Goal: Task Accomplishment & Management: Use online tool/utility

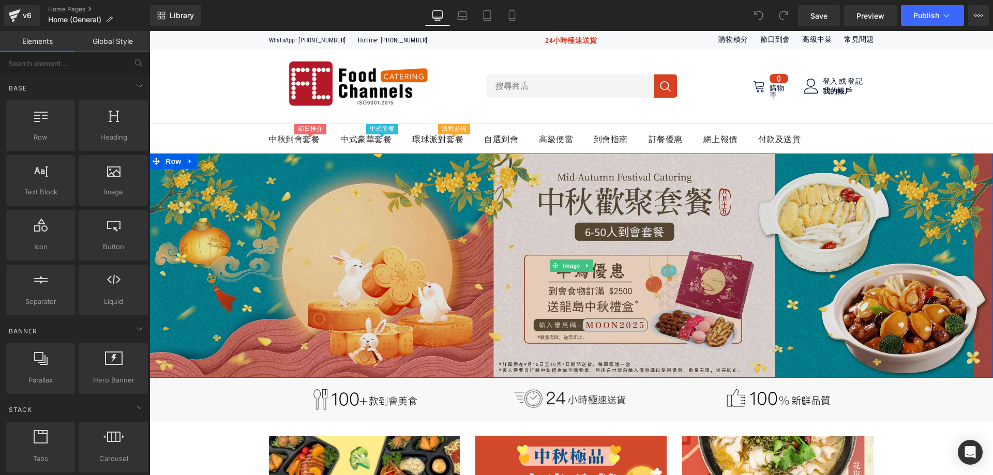
click at [595, 191] on img at bounding box center [570, 266] width 843 height 224
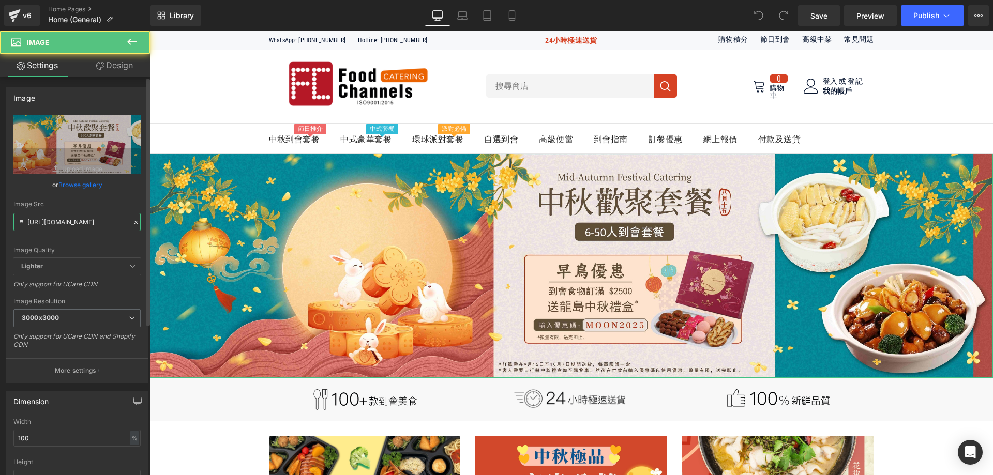
click at [88, 219] on input "[URL][DOMAIN_NAME]" at bounding box center [76, 222] width 127 height 18
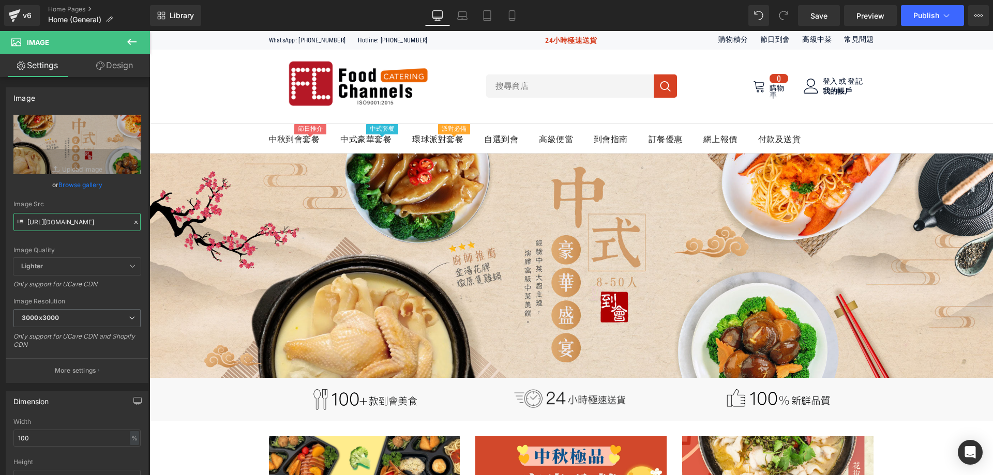
type input "[URL][DOMAIN_NAME]"
click at [488, 19] on icon at bounding box center [486, 19] width 7 height 0
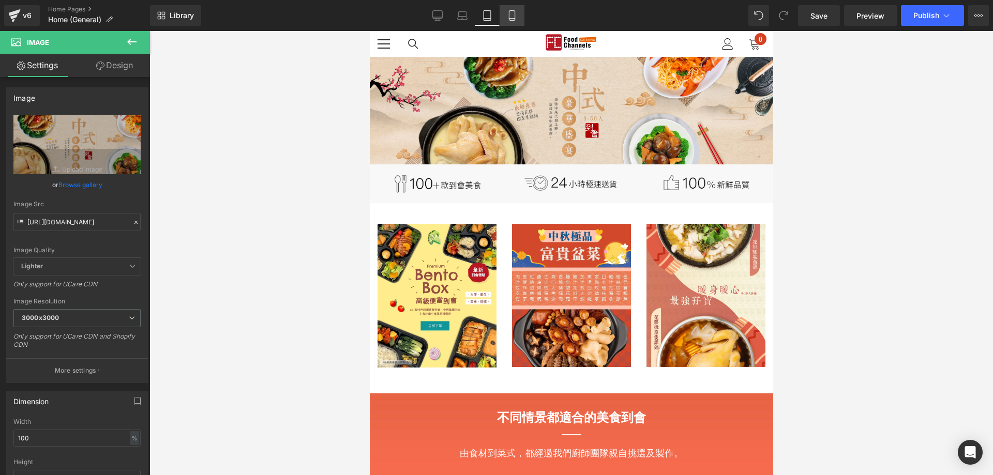
click at [511, 13] on icon at bounding box center [512, 15] width 10 height 10
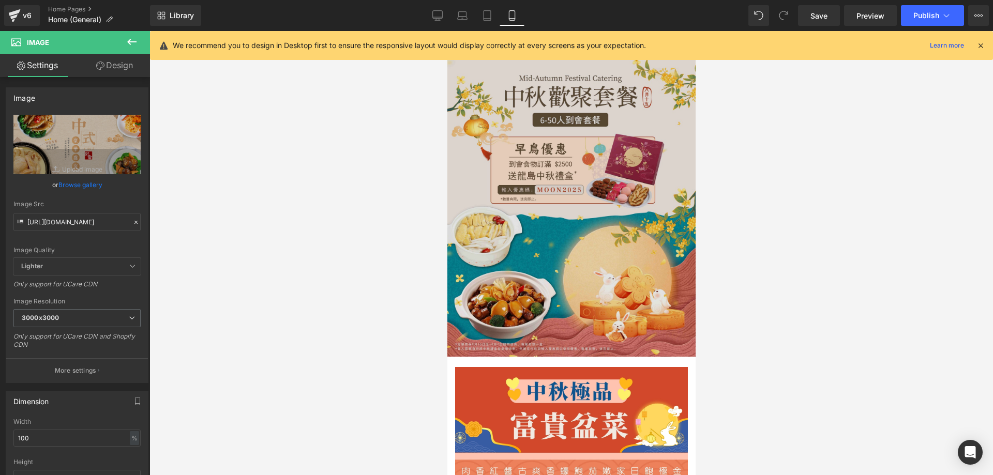
click at [571, 153] on img at bounding box center [571, 207] width 248 height 300
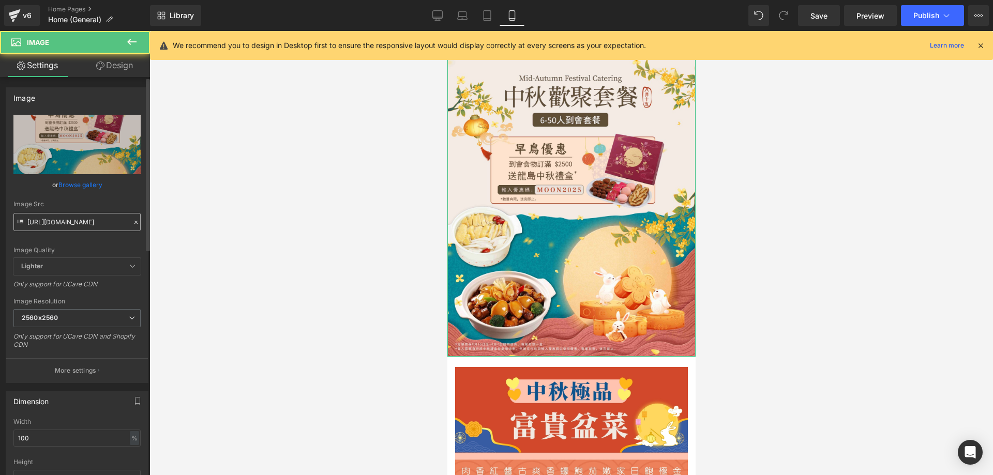
click at [83, 224] on input "[URL][DOMAIN_NAME]" at bounding box center [76, 222] width 127 height 18
type input "[URL][DOMAIN_NAME]"
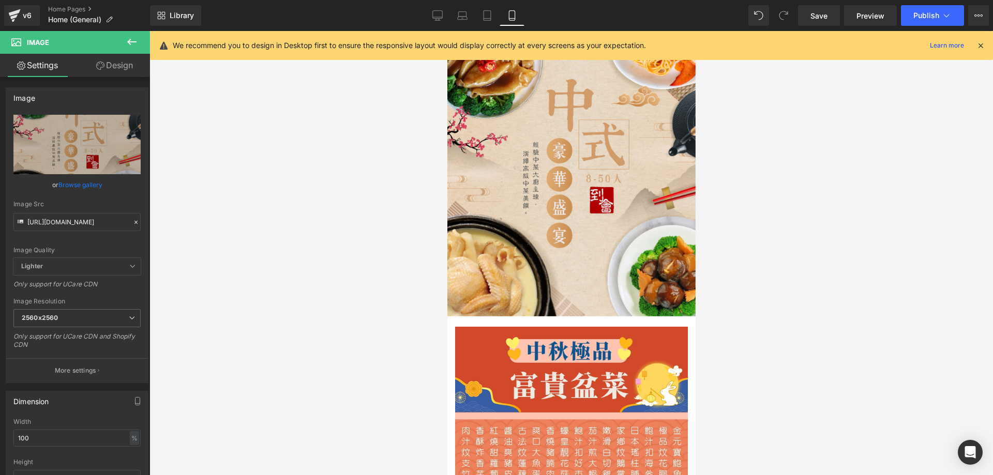
scroll to position [103, 0]
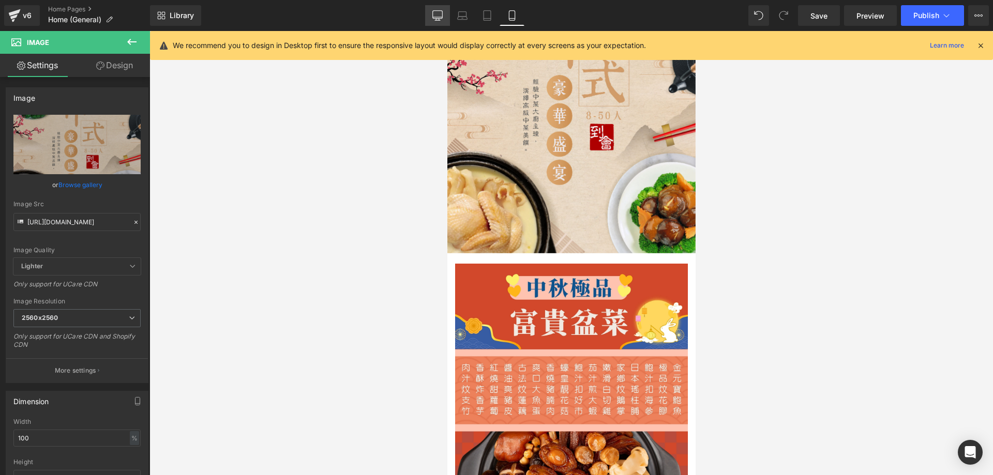
click at [439, 14] on icon at bounding box center [437, 15] width 10 height 10
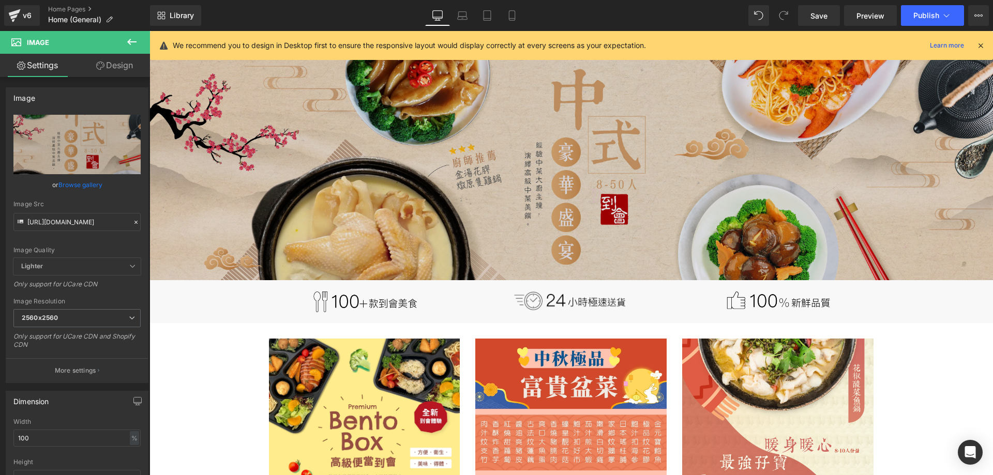
scroll to position [259, 0]
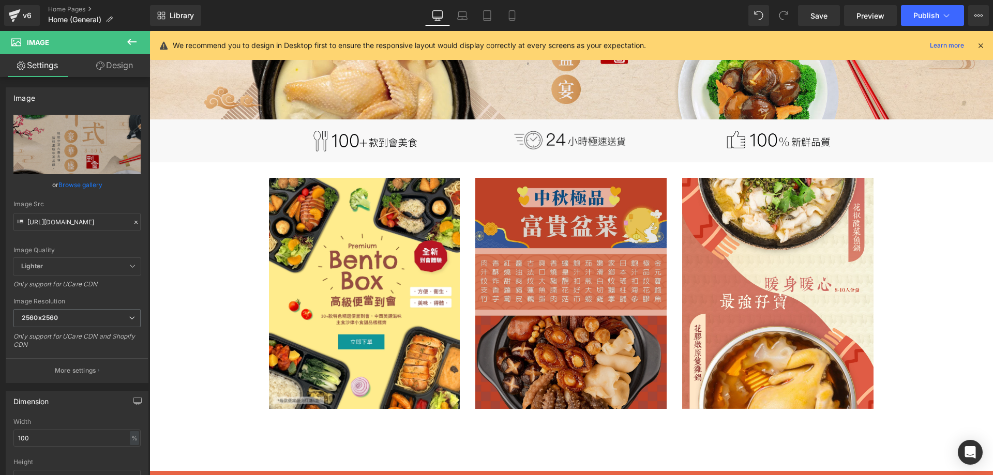
click at [574, 215] on img at bounding box center [570, 293] width 191 height 231
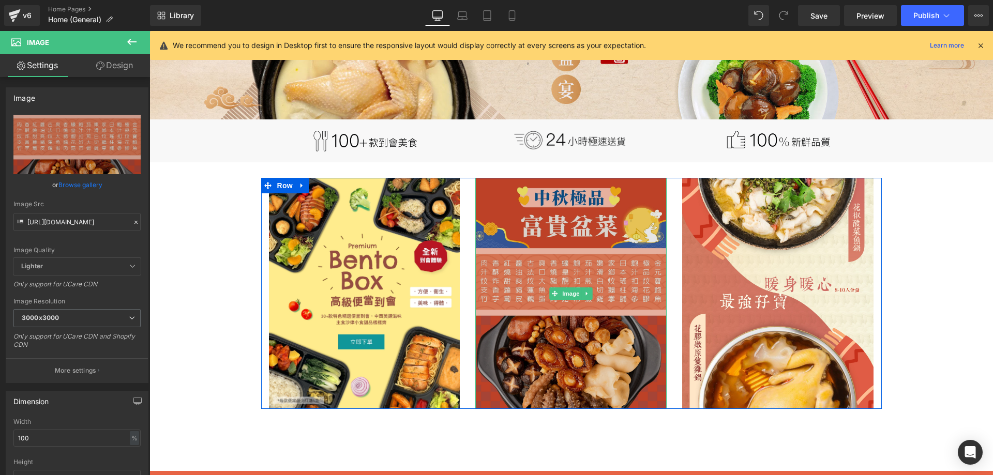
click at [550, 208] on img at bounding box center [570, 293] width 191 height 231
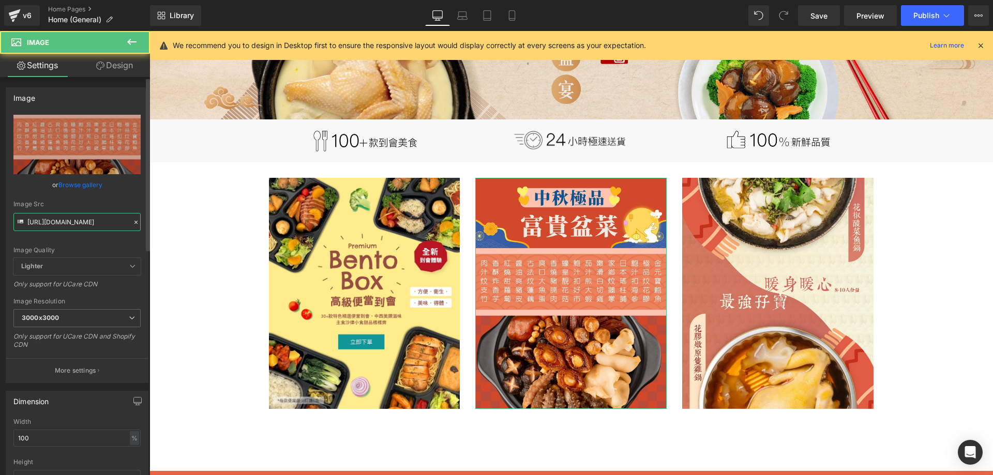
click at [73, 220] on input "[URL][DOMAIN_NAME]" at bounding box center [76, 222] width 127 height 18
type input "[URL][DOMAIN_NAME]"
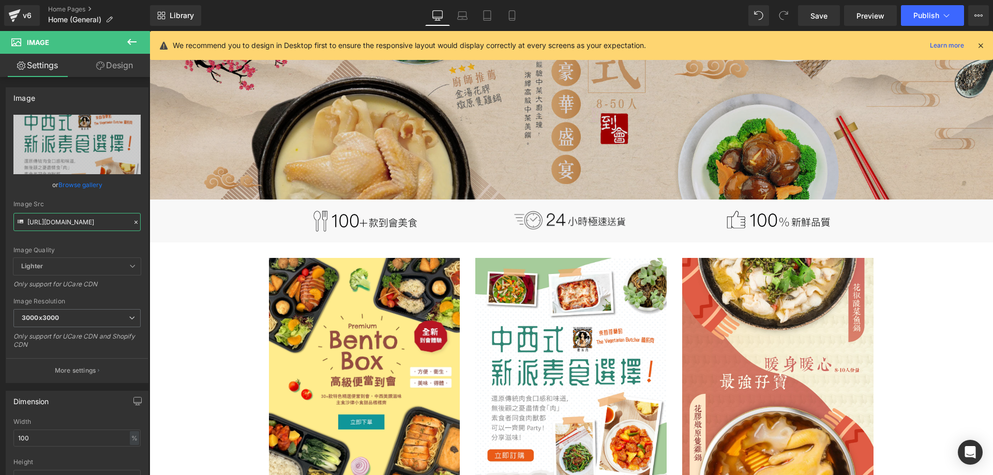
scroll to position [0, 0]
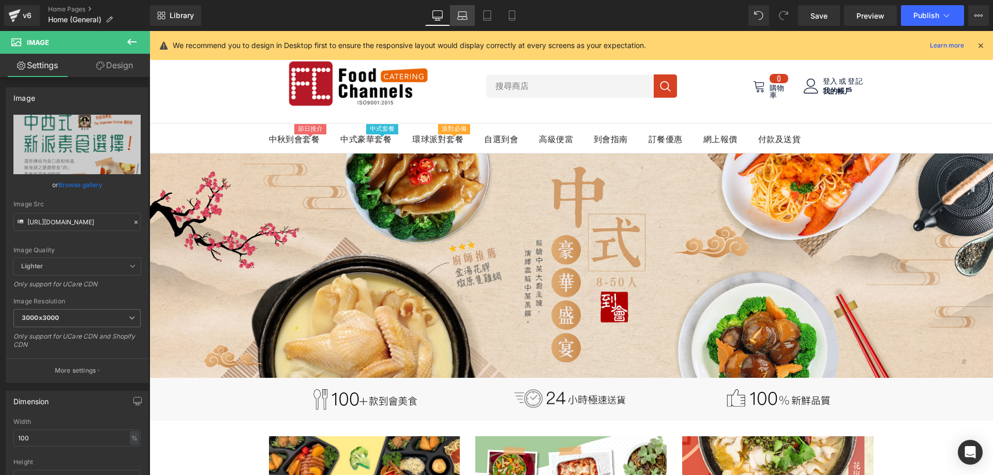
click at [463, 10] on icon at bounding box center [462, 15] width 10 height 10
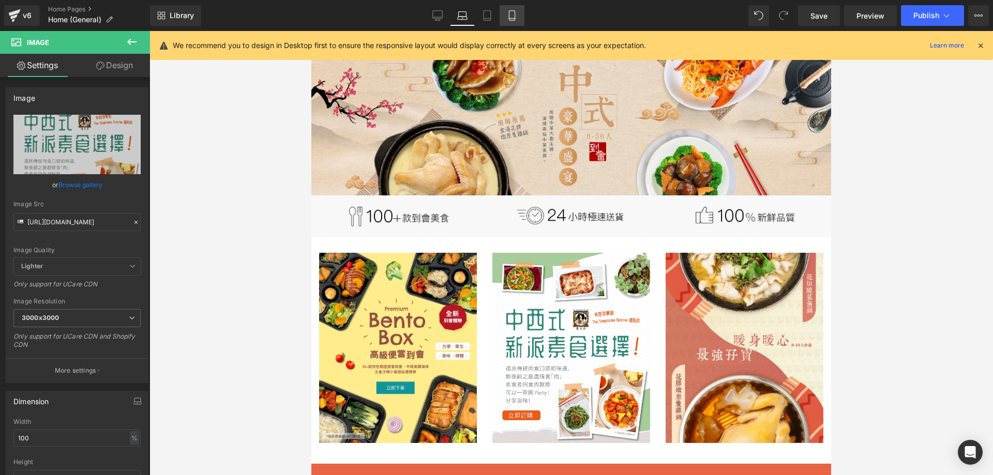
click at [519, 11] on link "Mobile" at bounding box center [511, 15] width 25 height 21
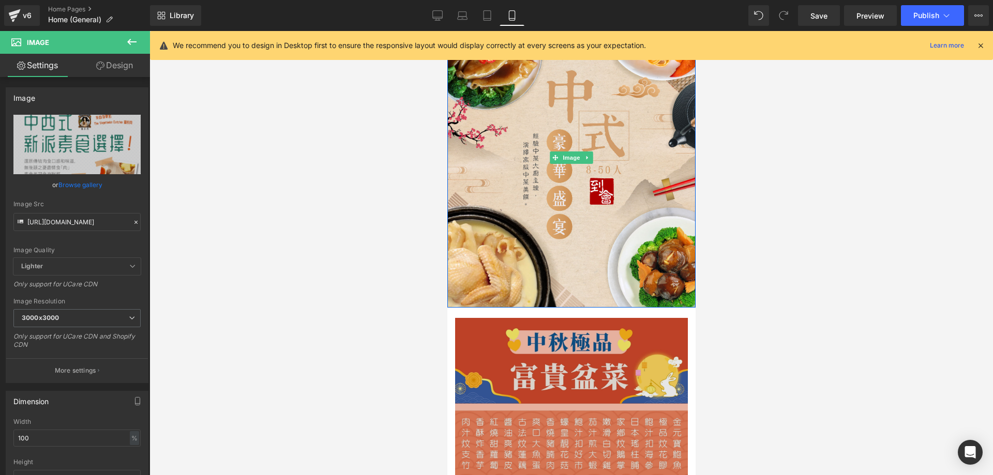
scroll to position [259, 0]
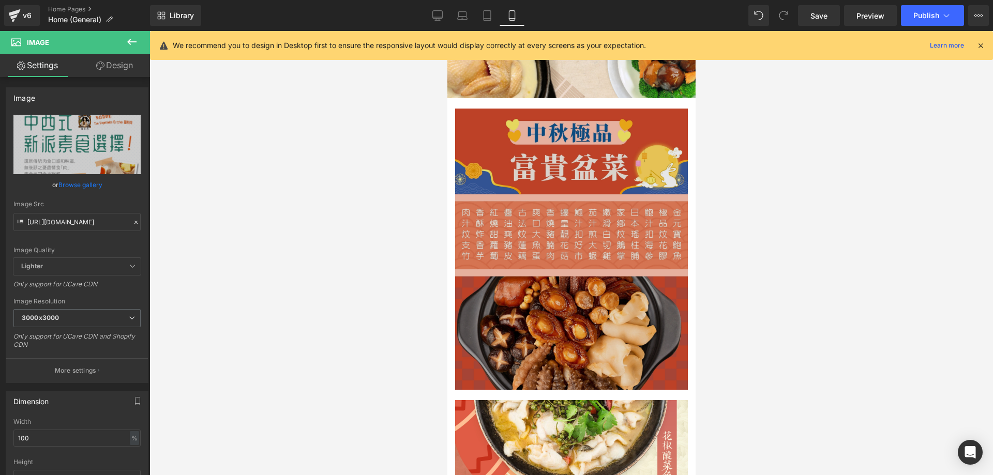
click at [551, 231] on img at bounding box center [570, 249] width 233 height 281
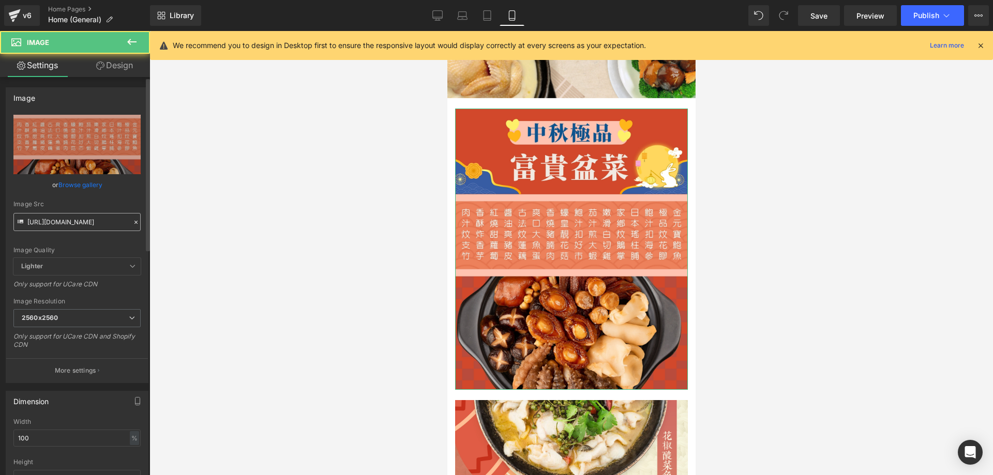
click at [95, 224] on input "[URL][DOMAIN_NAME]" at bounding box center [76, 222] width 127 height 18
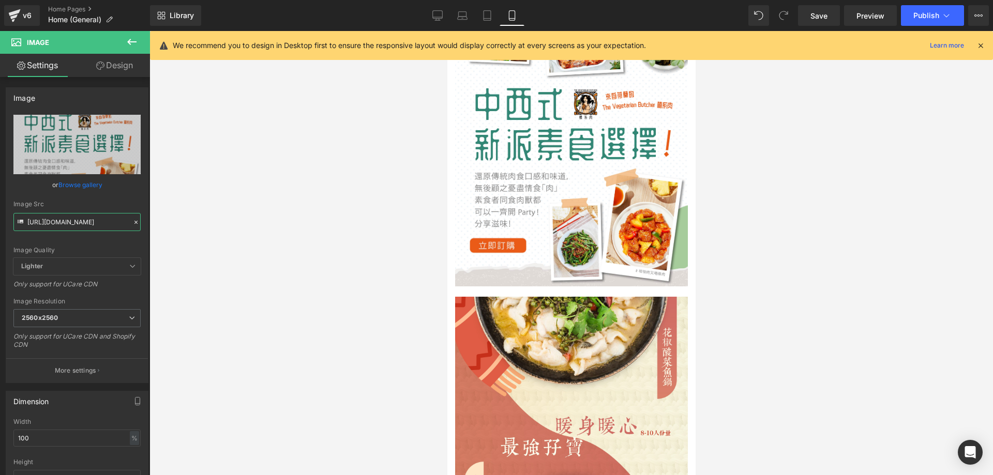
scroll to position [0, 0]
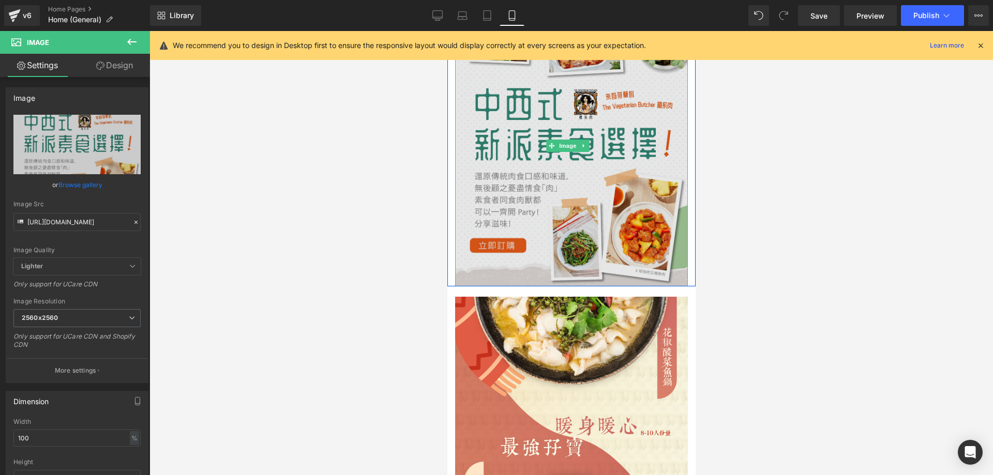
click at [560, 216] on img at bounding box center [570, 145] width 233 height 281
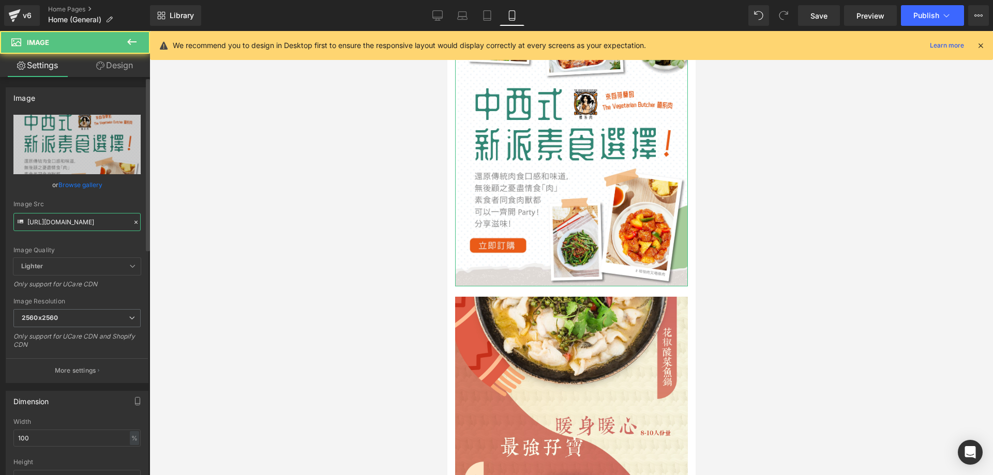
click at [37, 223] on input "[URL][DOMAIN_NAME]" at bounding box center [76, 222] width 127 height 18
type input "[URL][DOMAIN_NAME]"
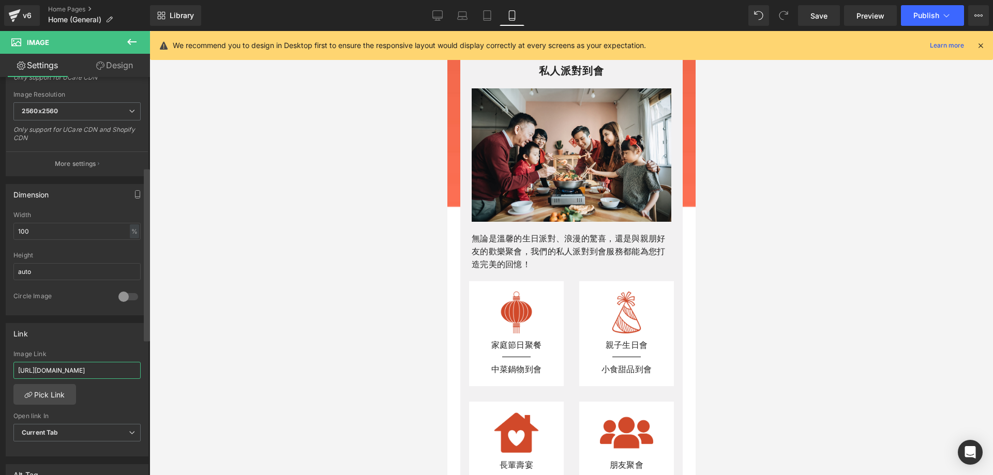
scroll to position [0, 83]
drag, startPoint x: 89, startPoint y: 369, endPoint x: 148, endPoint y: 367, distance: 59.5
click at [148, 367] on div "Image [URL][DOMAIN_NAME] Replace Image Upload image or Browse gallery Image Src…" at bounding box center [75, 278] width 150 height 403
click at [90, 375] on input "[URL][DOMAIN_NAME]" at bounding box center [76, 370] width 127 height 17
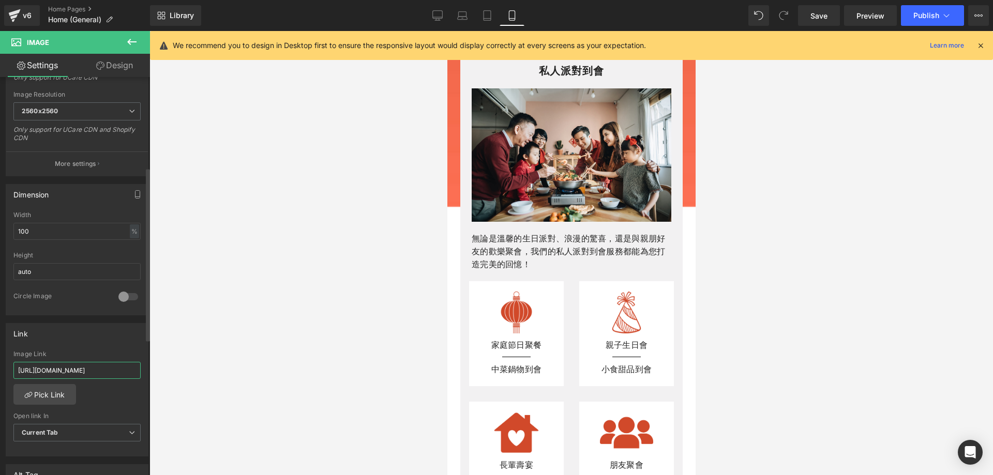
click at [53, 371] on input "[URL][DOMAIN_NAME]" at bounding box center [76, 370] width 127 height 17
paste input "bento-box"
type input "[URL][DOMAIN_NAME]"
click at [444, 15] on link "Desktop" at bounding box center [437, 15] width 25 height 21
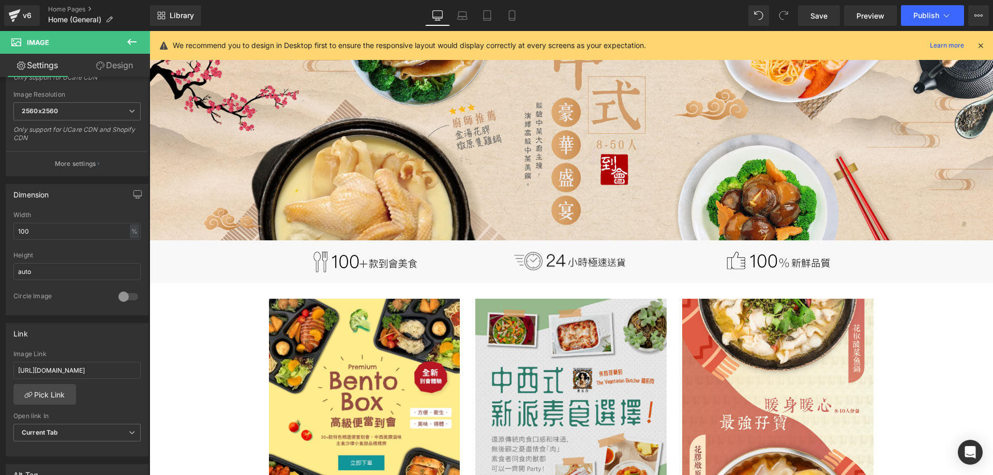
scroll to position [207, 0]
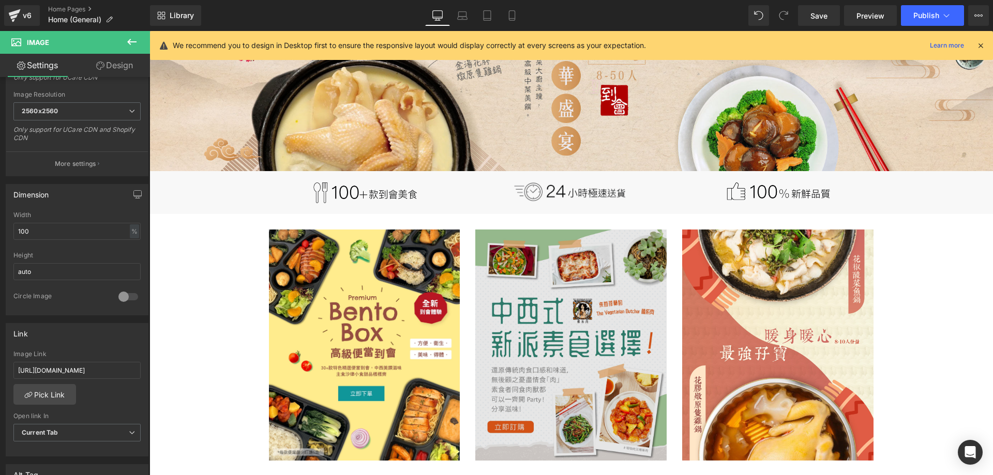
click at [567, 317] on img at bounding box center [570, 345] width 191 height 231
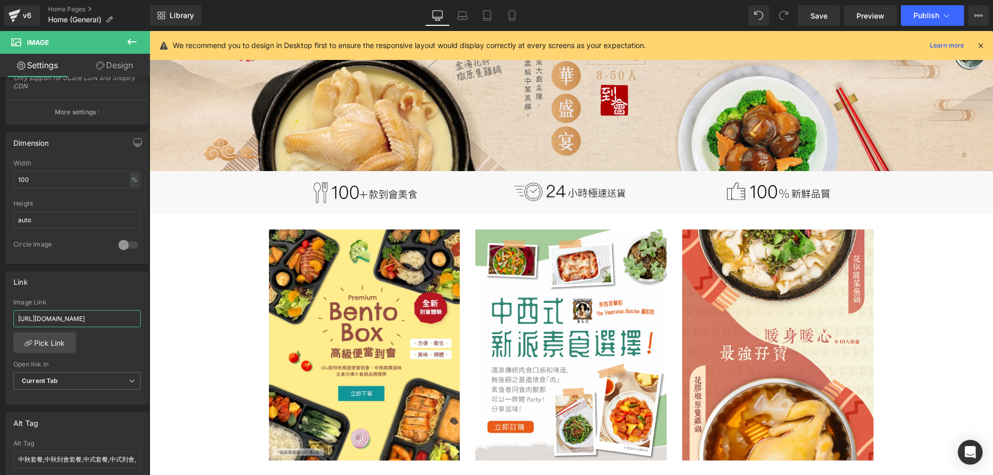
scroll to position [0, 83]
drag, startPoint x: 245, startPoint y: 345, endPoint x: 185, endPoint y: 311, distance: 69.0
click at [95, 316] on input "[URL][DOMAIN_NAME]" at bounding box center [76, 318] width 127 height 17
paste input "vegetarian-meat"
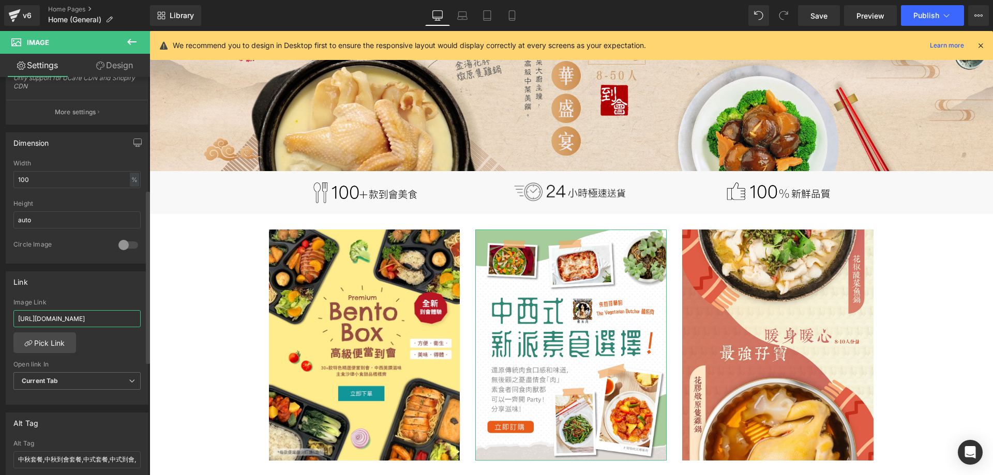
scroll to position [0, 73]
type input "[URL][DOMAIN_NAME]"
click at [468, 13] on link "Laptop" at bounding box center [462, 15] width 25 height 21
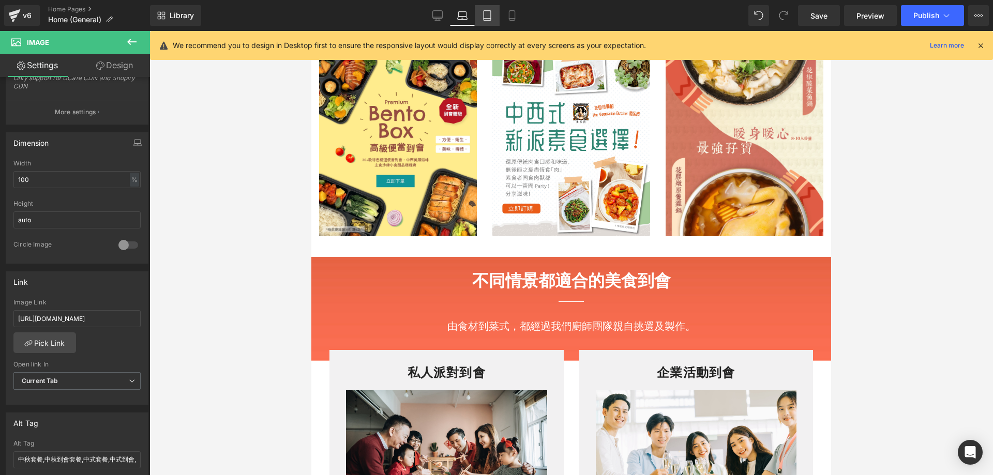
scroll to position [20, 0]
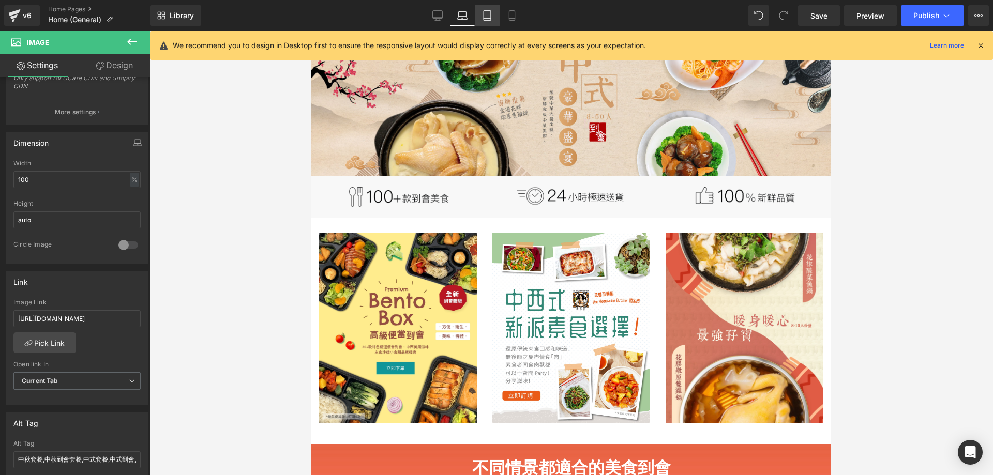
click at [481, 14] on link "Tablet" at bounding box center [487, 15] width 25 height 21
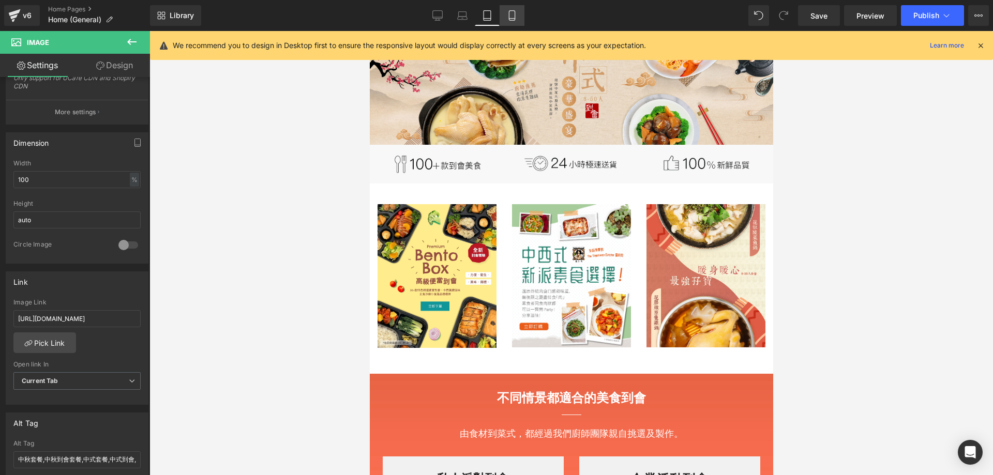
scroll to position [0, 0]
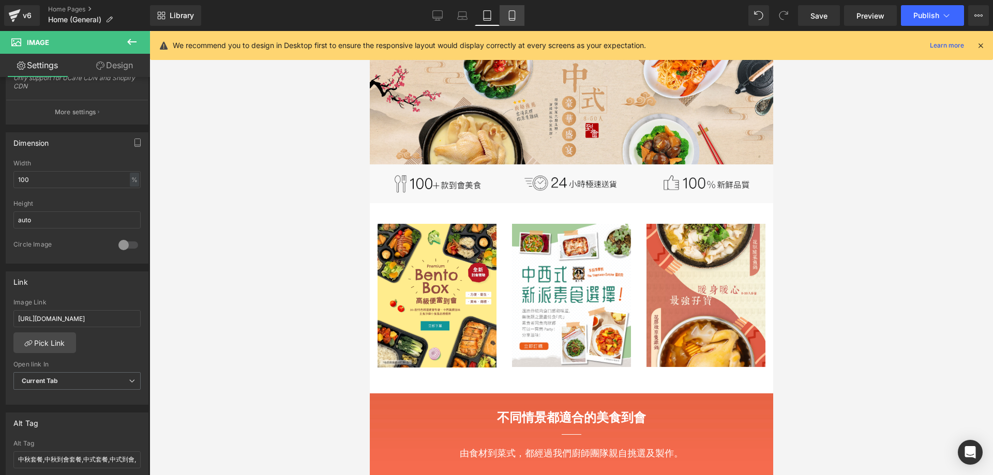
click at [504, 11] on link "Mobile" at bounding box center [511, 15] width 25 height 21
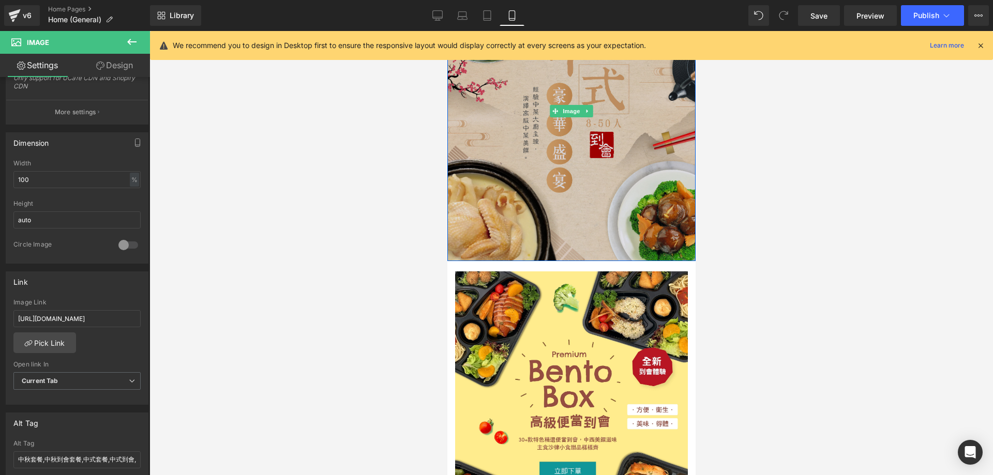
scroll to position [103, 0]
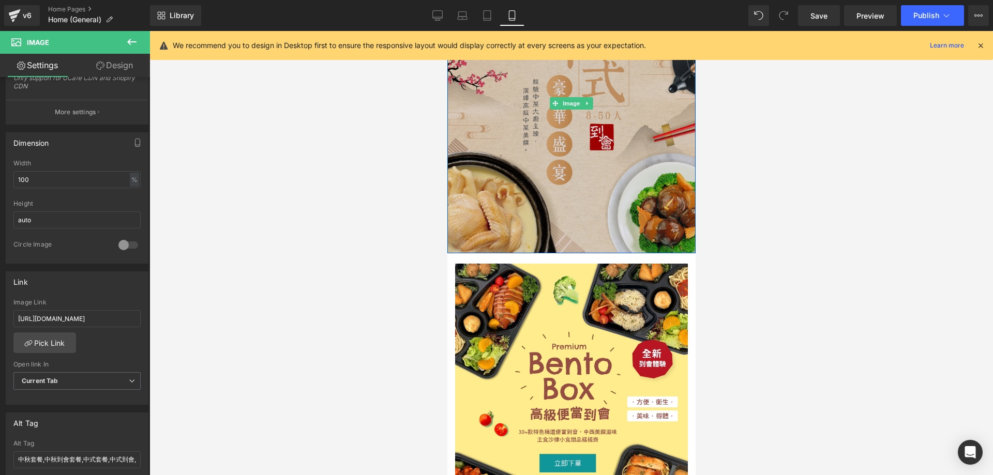
click at [620, 177] on img at bounding box center [571, 103] width 248 height 300
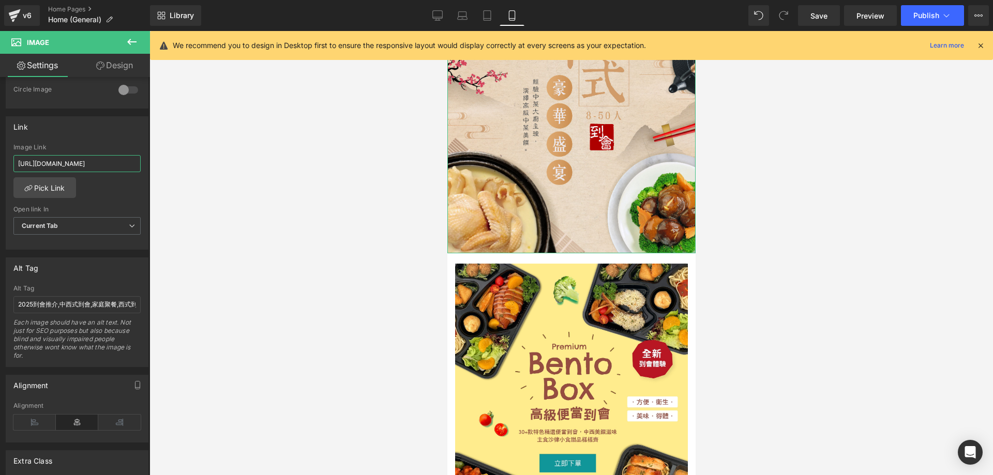
scroll to position [0, 83]
drag, startPoint x: 106, startPoint y: 162, endPoint x: 217, endPoint y: 162, distance: 111.2
click at [217, 162] on div "You are previewing how the will restyle your page. You can not edit Elements in…" at bounding box center [496, 246] width 993 height 493
click at [97, 170] on input "[URL][DOMAIN_NAME]" at bounding box center [76, 163] width 127 height 17
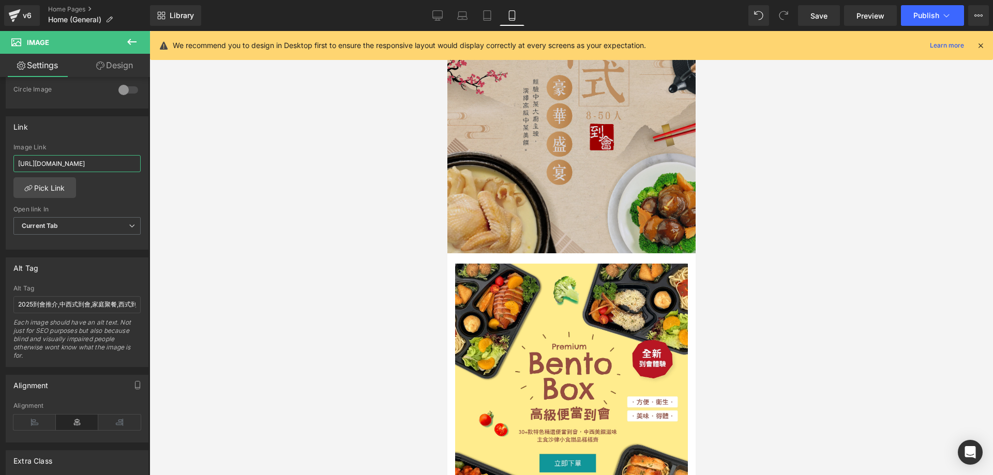
scroll to position [0, 0]
click at [518, 170] on img at bounding box center [571, 103] width 248 height 300
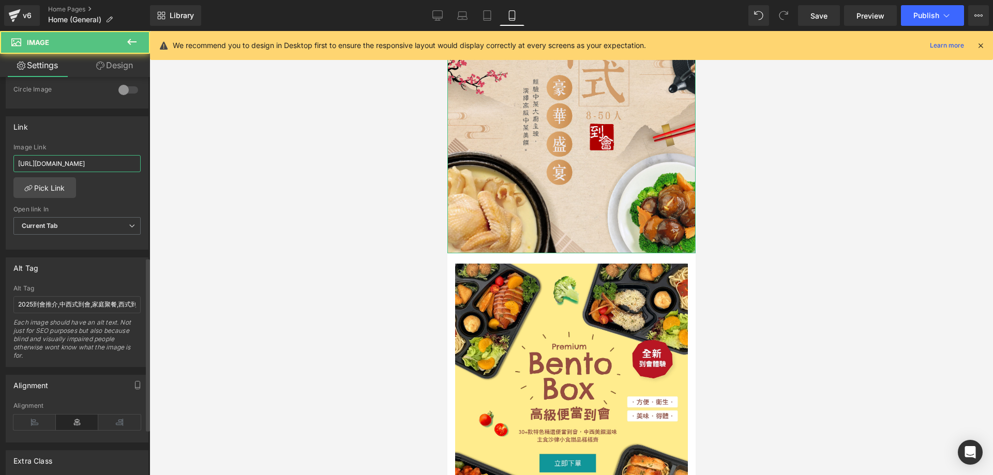
click at [61, 162] on input "[URL][DOMAIN_NAME]" at bounding box center [76, 163] width 127 height 17
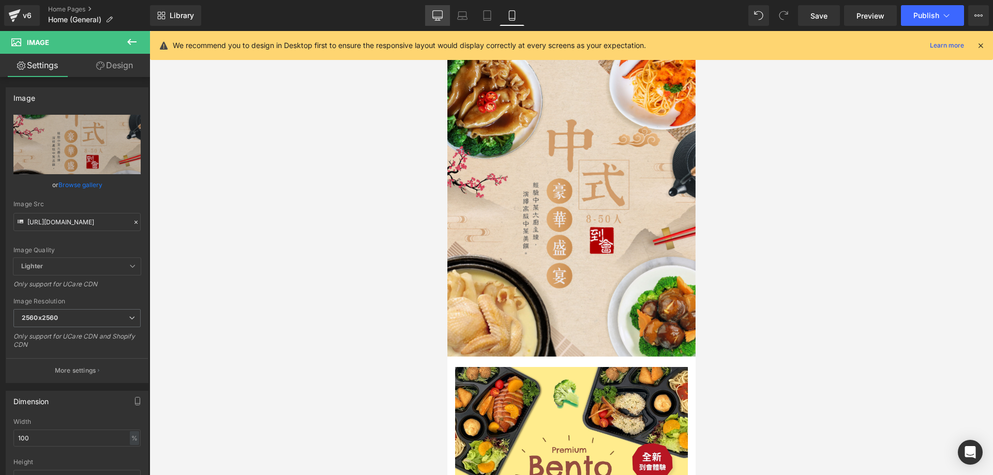
type input "[URL][DOMAIN_NAME]"
drag, startPoint x: 447, startPoint y: 20, endPoint x: 448, endPoint y: 27, distance: 7.3
click at [447, 19] on link "Desktop" at bounding box center [437, 15] width 25 height 21
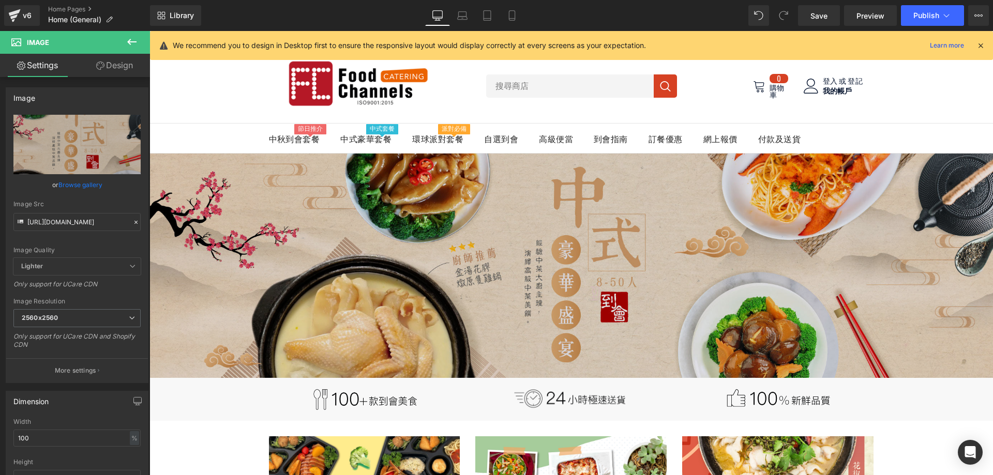
click at [471, 199] on img at bounding box center [570, 266] width 843 height 224
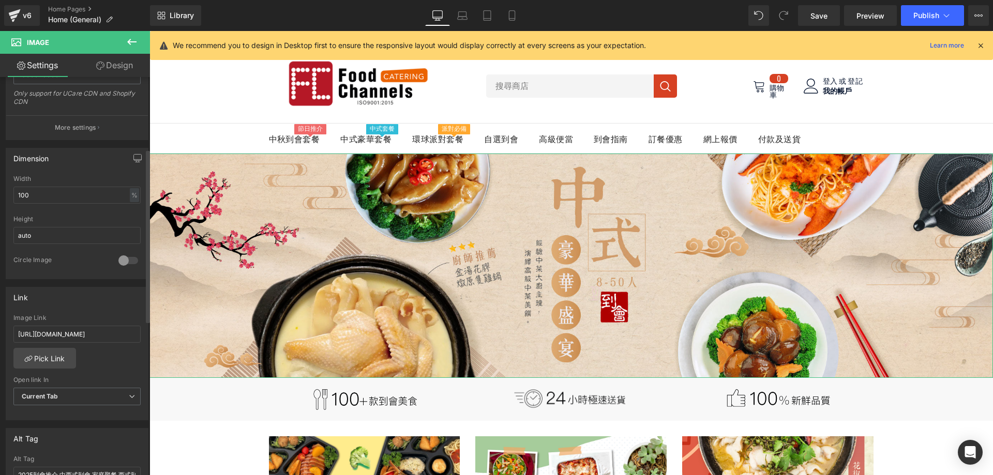
scroll to position [259, 0]
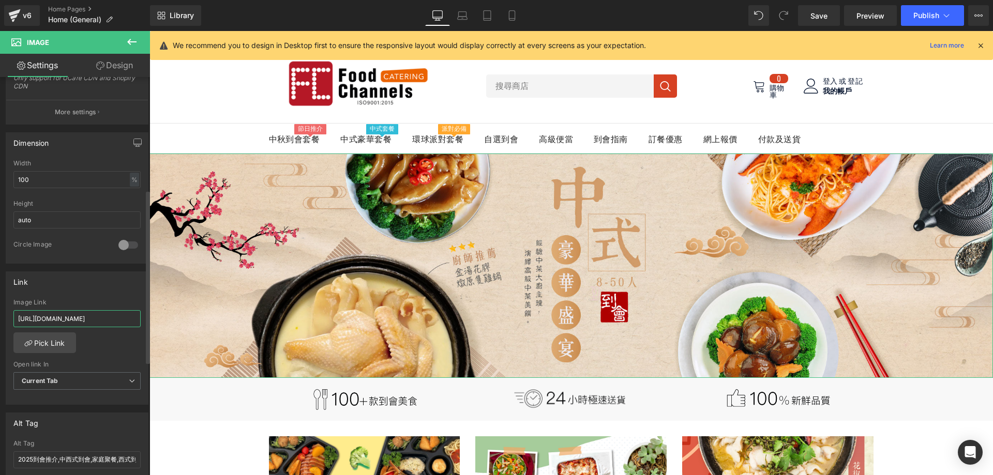
click at [63, 315] on input "[URL][DOMAIN_NAME]" at bounding box center [76, 318] width 127 height 17
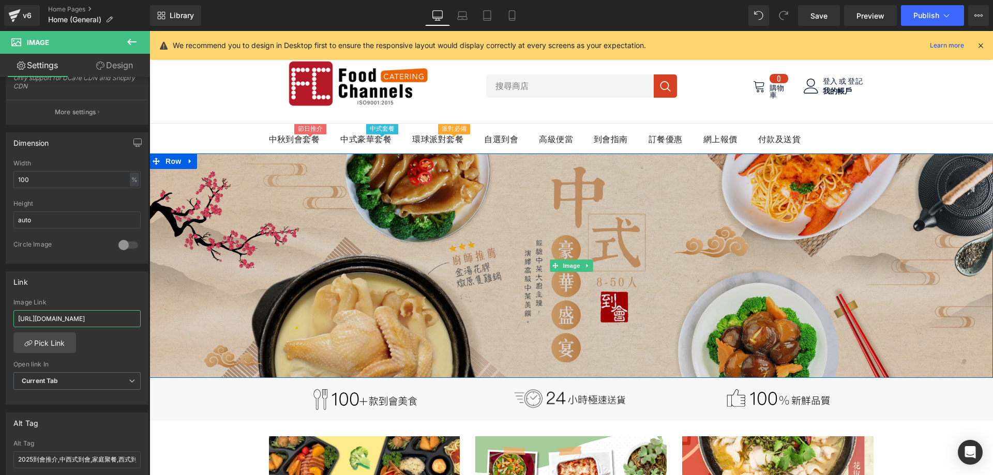
drag, startPoint x: 247, startPoint y: 351, endPoint x: 209, endPoint y: 319, distance: 50.3
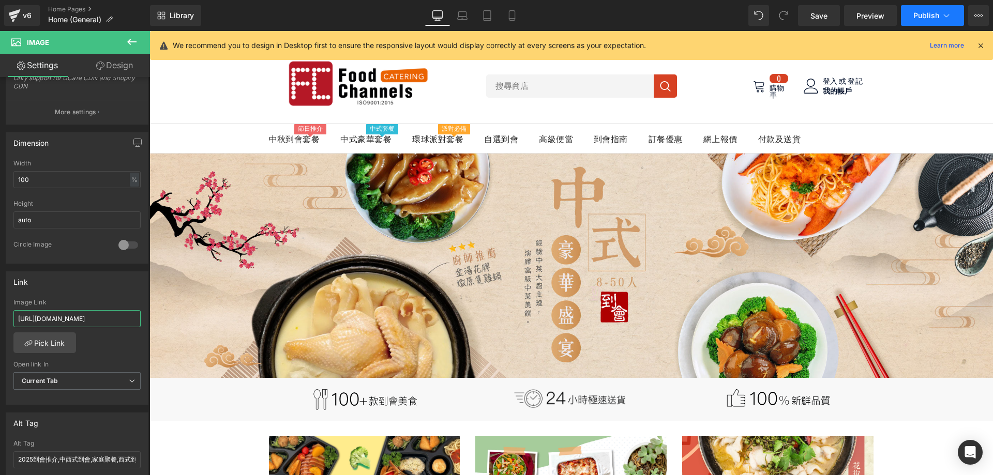
type input "[URL][DOMAIN_NAME]"
click at [931, 12] on span "Publish" at bounding box center [926, 15] width 26 height 8
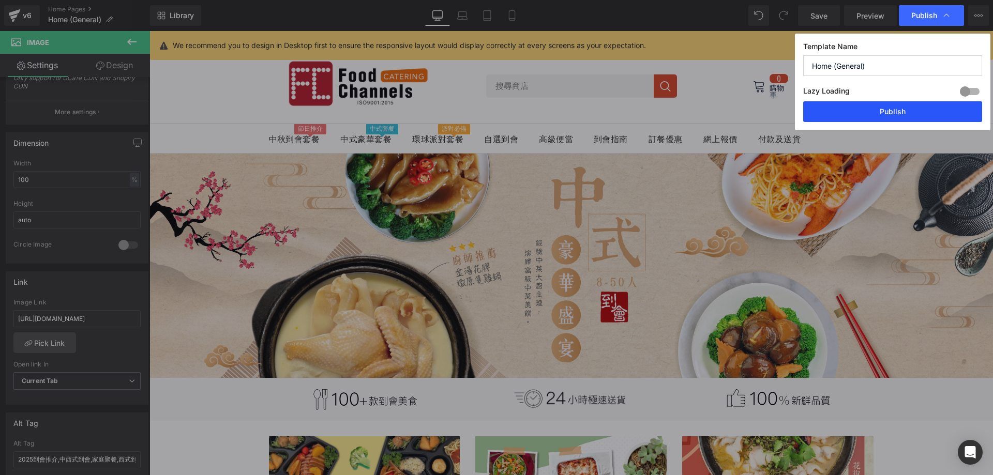
click at [902, 107] on button "Publish" at bounding box center [892, 111] width 179 height 21
